Goal: Information Seeking & Learning: Learn about a topic

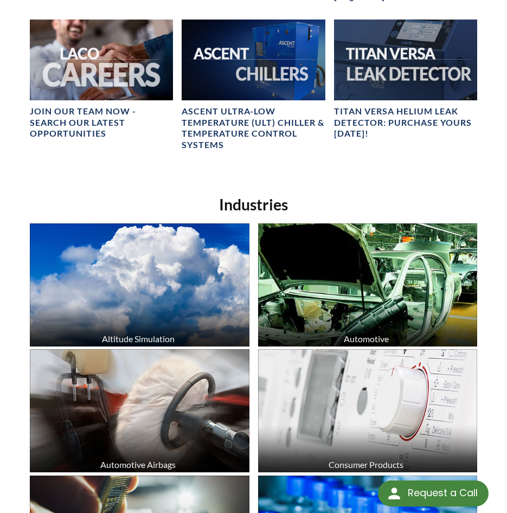
scroll to position [868, 0]
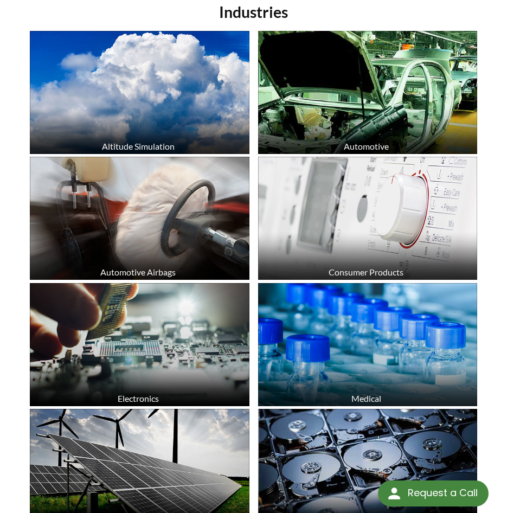
click at [412, 114] on img at bounding box center [368, 92] width 220 height 123
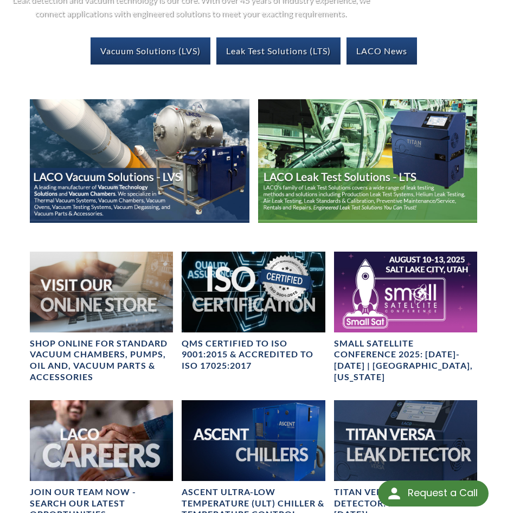
scroll to position [0, 0]
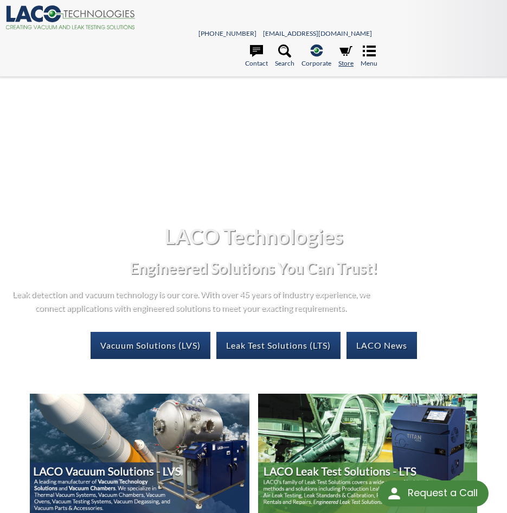
click at [351, 52] on icon at bounding box center [345, 50] width 13 height 13
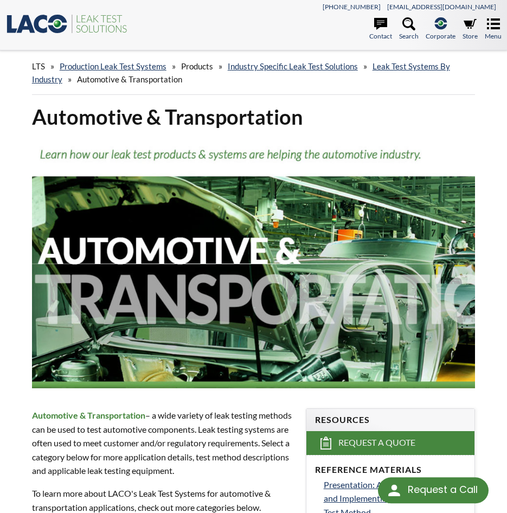
select select "Language Translate Widget"
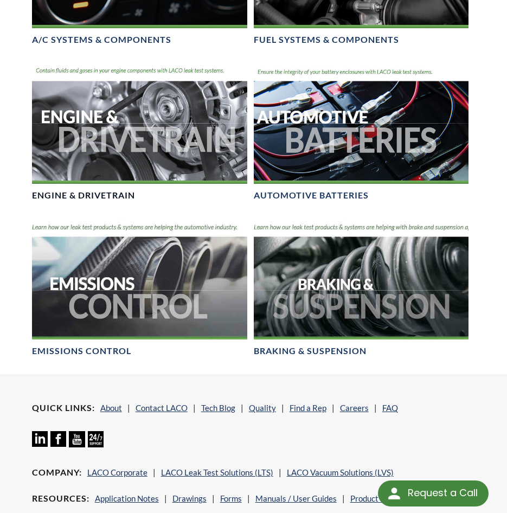
scroll to position [759, 0]
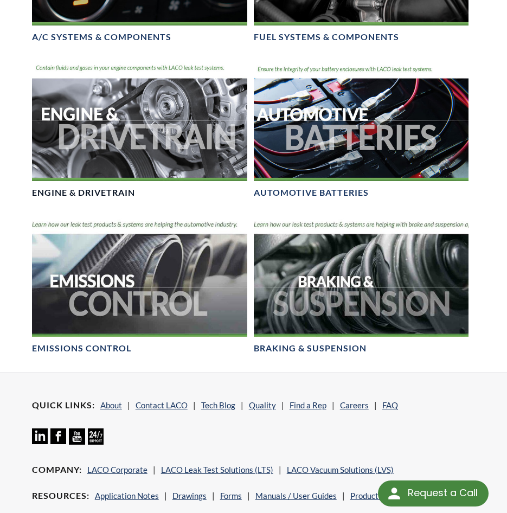
click at [138, 124] on img at bounding box center [139, 120] width 215 height 121
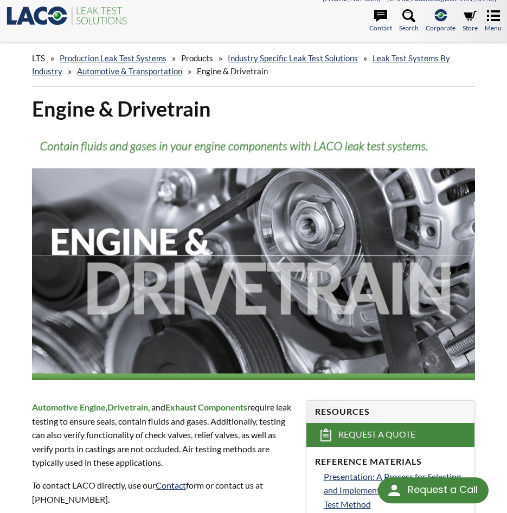
scroll to position [163, 0]
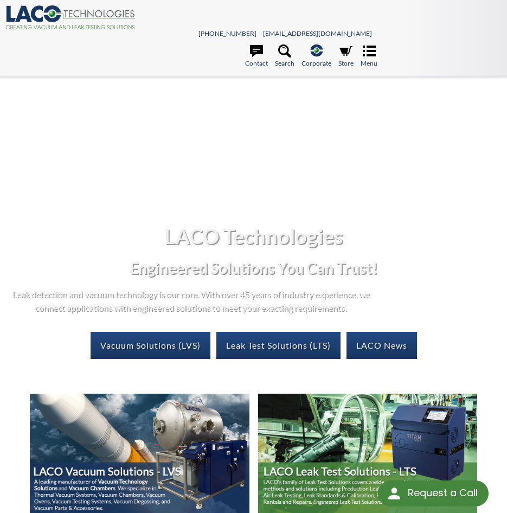
select select "Language Translate Widget"
click at [363, 56] on icon at bounding box center [369, 51] width 13 height 11
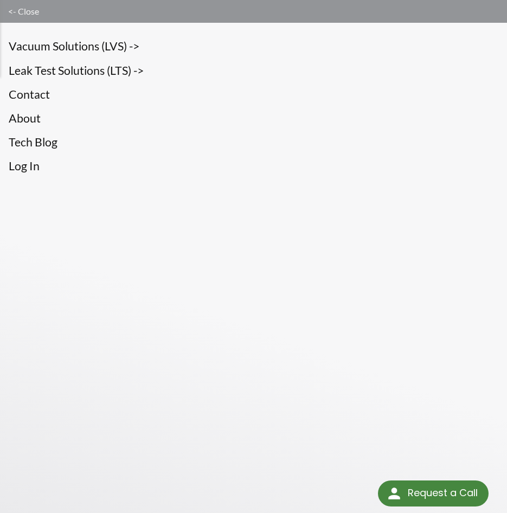
click at [41, 12] on link "<- Close" at bounding box center [253, 11] width 507 height 23
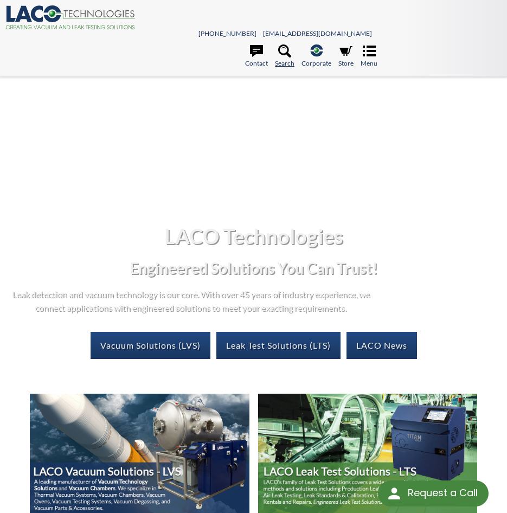
click at [285, 62] on link "Search" at bounding box center [285, 56] width 20 height 24
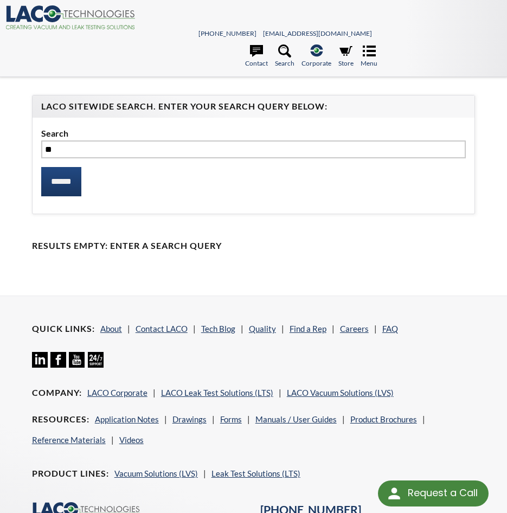
type input "*"
type input "******"
click at [41, 167] on input "******" at bounding box center [61, 181] width 40 height 29
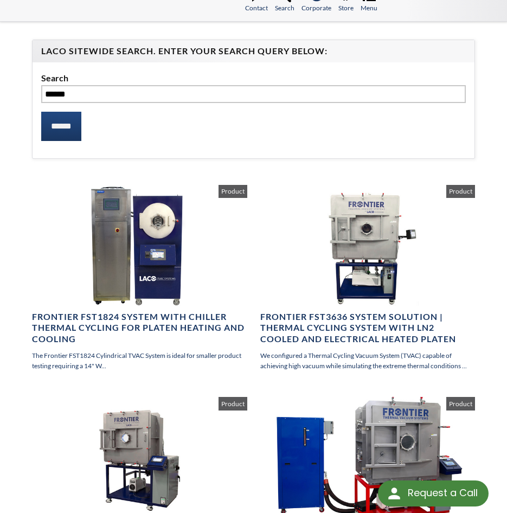
scroll to position [54, 0]
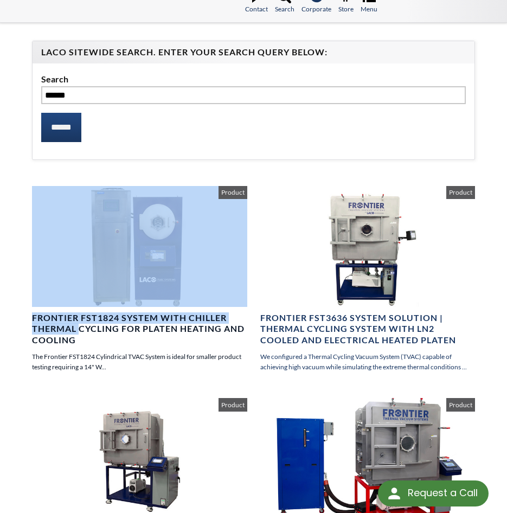
drag, startPoint x: 27, startPoint y: 313, endPoint x: 81, endPoint y: 325, distance: 55.0
drag, startPoint x: 81, startPoint y: 325, endPoint x: 97, endPoint y: 339, distance: 20.8
click at [92, 336] on h4 "Frontier FST1824 System with Chiller Thermal Cycling for Platen Heating and Coo…" at bounding box center [139, 329] width 215 height 34
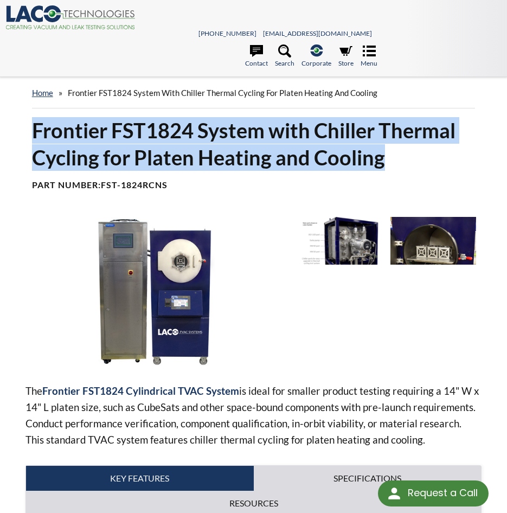
drag, startPoint x: 413, startPoint y: 162, endPoint x: -3, endPoint y: 139, distance: 416.5
click at [0, 139] on html "Request a Call Request a Call <- Close Vacuum Solutions (LVS) -> <- Close Vacuu…" at bounding box center [253, 256] width 507 height 513
copy h1 "Frontier FST1824 System with Chiller Thermal Cycling for Platen Heating and Coo…"
